Goal: Transaction & Acquisition: Purchase product/service

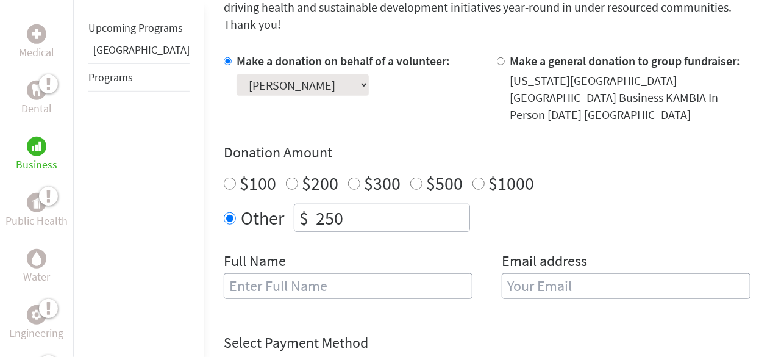
click at [274, 273] on input "text" at bounding box center [348, 286] width 249 height 26
type input "[PERSON_NAME]"
type input "[EMAIL_ADDRESS][DOMAIN_NAME]"
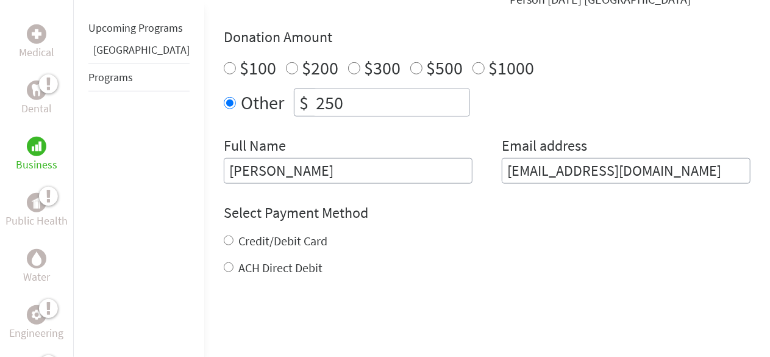
scroll to position [467, 0]
click at [238, 232] on label "Credit/Debit Card" at bounding box center [282, 239] width 89 height 15
click at [232, 234] on input "Credit/Debit Card" at bounding box center [229, 239] width 10 height 10
radio input "true"
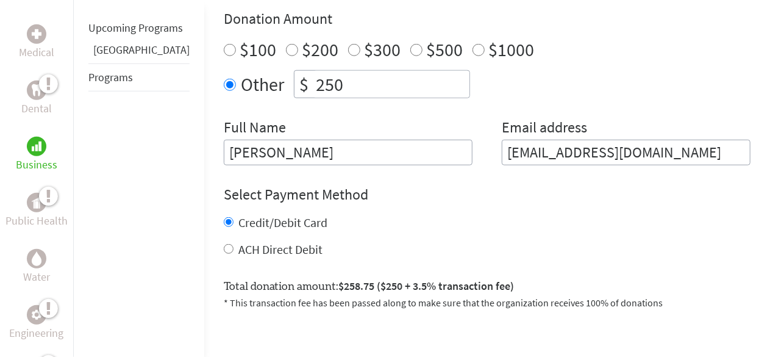
scroll to position [482, 0]
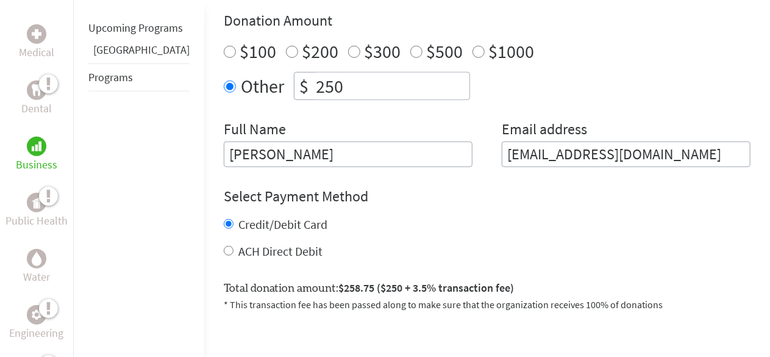
drag, startPoint x: 637, startPoint y: 121, endPoint x: 456, endPoint y: 119, distance: 181.7
click at [456, 120] on div "Full Name [PERSON_NAME] Email address [EMAIL_ADDRESS][DOMAIN_NAME]" at bounding box center [487, 144] width 527 height 48
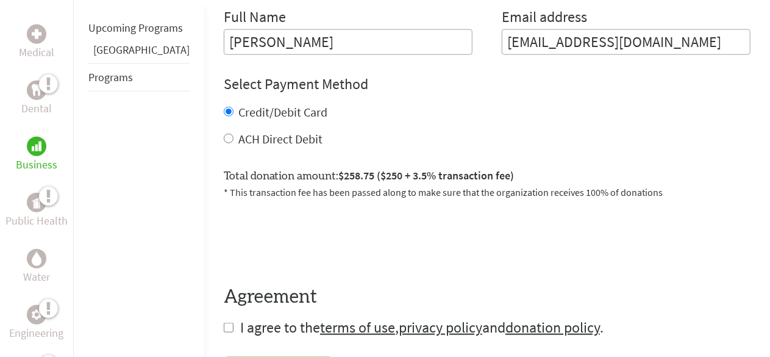
scroll to position [572, 0]
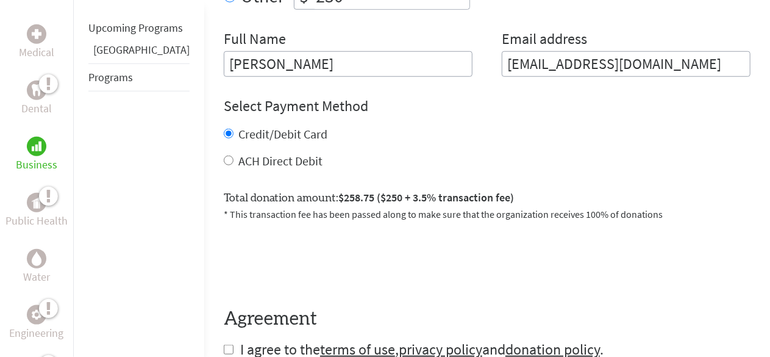
type input "[EMAIL_ADDRESS][DOMAIN_NAME]"
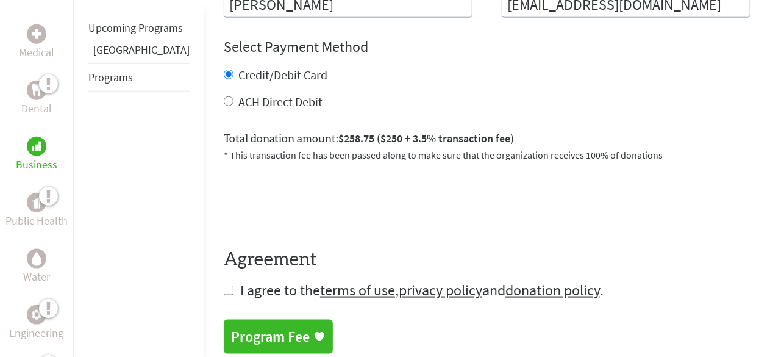
scroll to position [632, 0]
click at [224, 256] on form "Make a donation on behalf of a volunteer: Select a volunteer... [PERSON_NAME] […" at bounding box center [487, 35] width 527 height 529
click at [224, 285] on input "checkbox" at bounding box center [229, 290] width 10 height 10
checkbox input "true"
click at [246, 327] on div "Program Fee" at bounding box center [270, 337] width 79 height 20
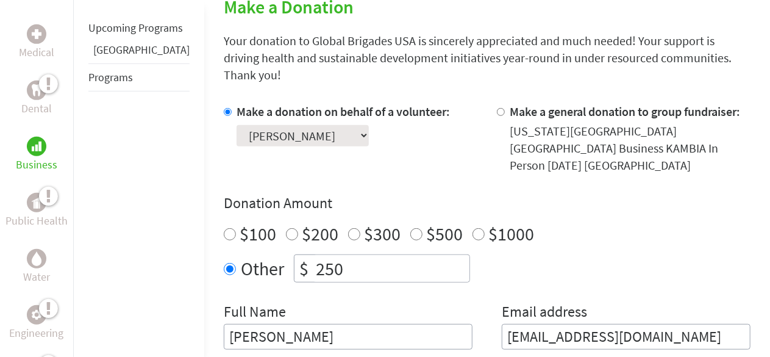
scroll to position [384, 0]
